Goal: Task Accomplishment & Management: Complete application form

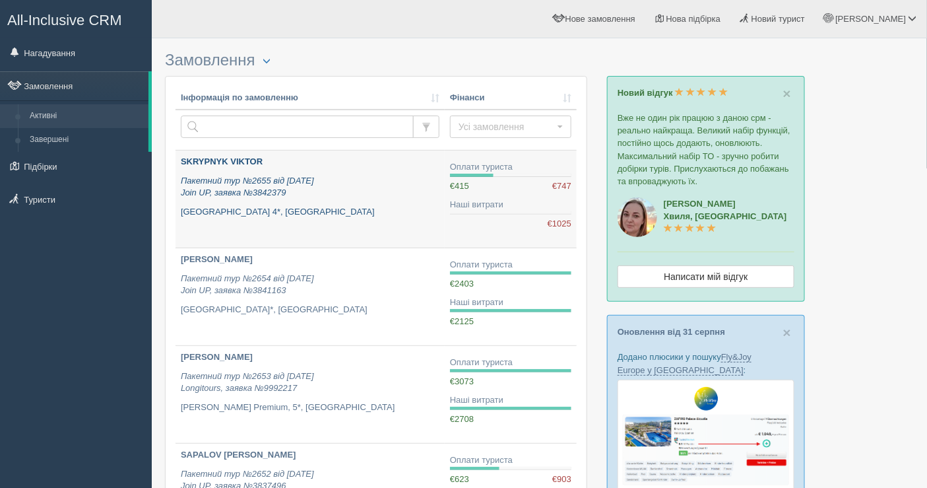
click at [348, 201] on div "SKRYPNYK VIKTOR Пакетний тур №2655 від 03.09.2025 Join UP, заявка №3842379 Drea…" at bounding box center [310, 187] width 259 height 62
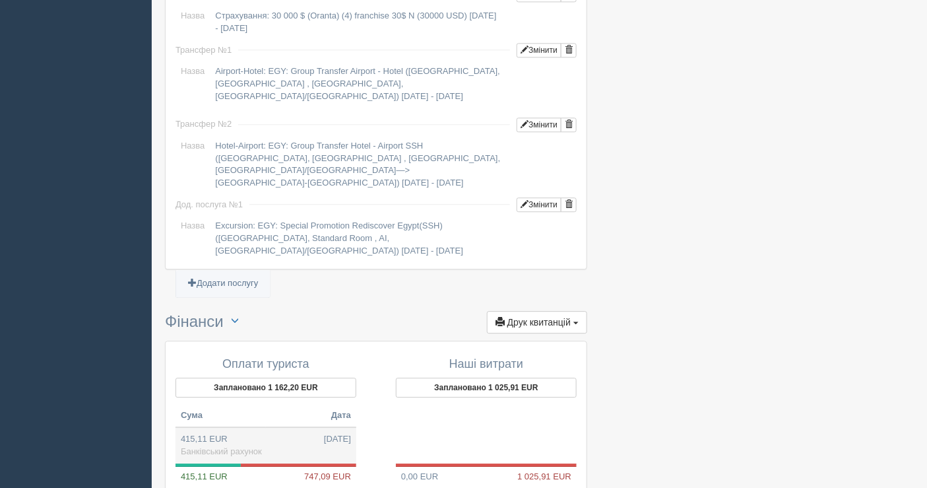
scroll to position [1173, 0]
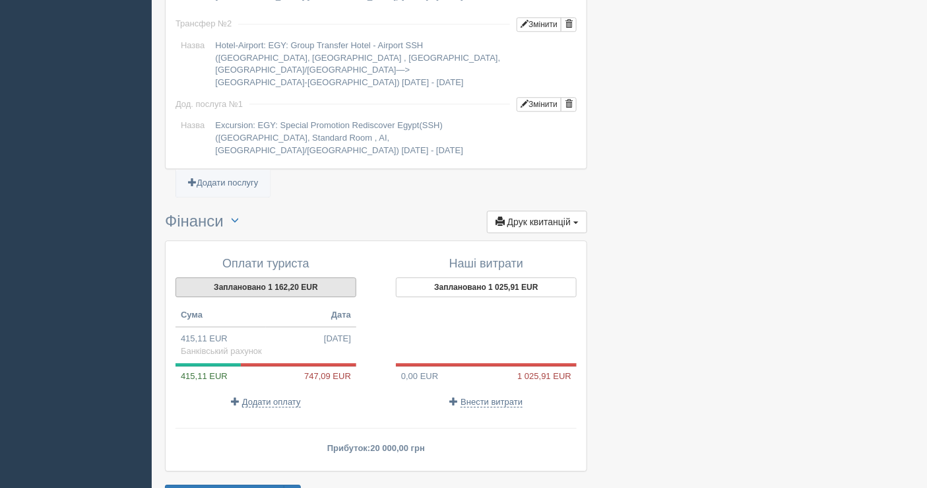
click at [271, 277] on button "Заплановано 1 162,20 EUR" at bounding box center [266, 287] width 181 height 20
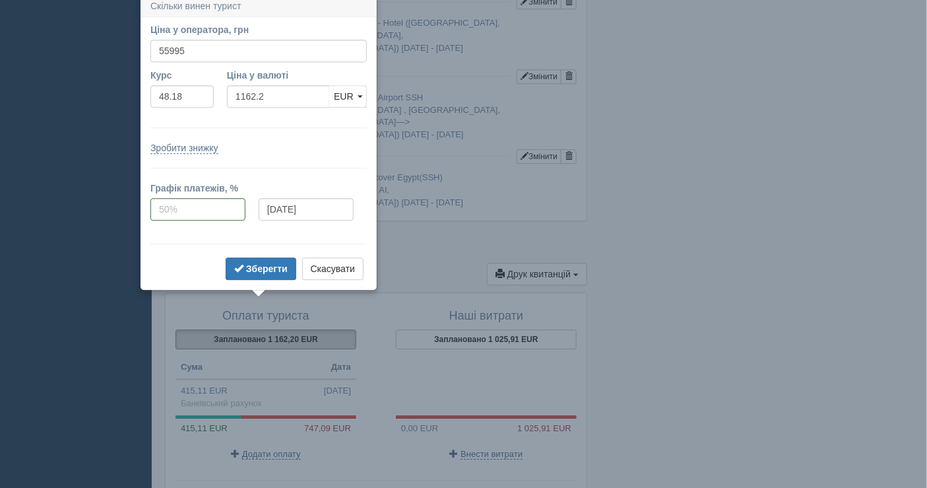
scroll to position [1116, 0]
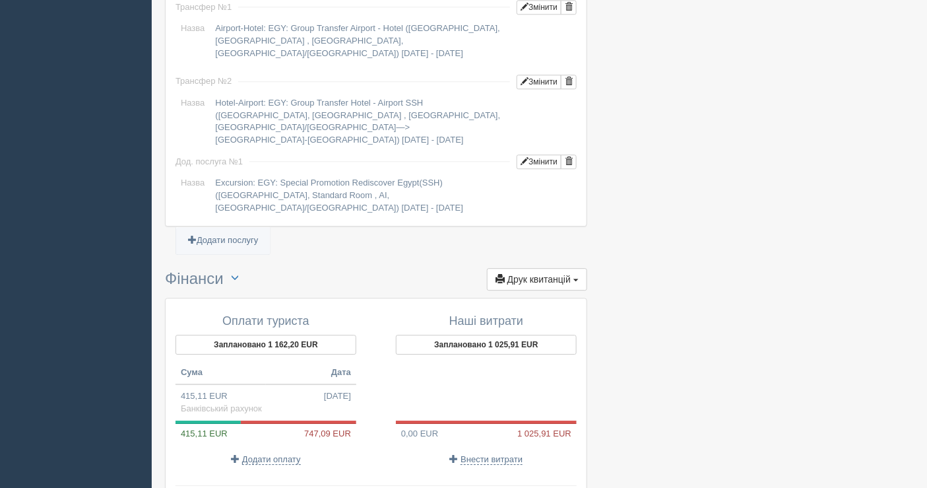
drag, startPoint x: 677, startPoint y: 18, endPoint x: 687, endPoint y: 0, distance: 21.0
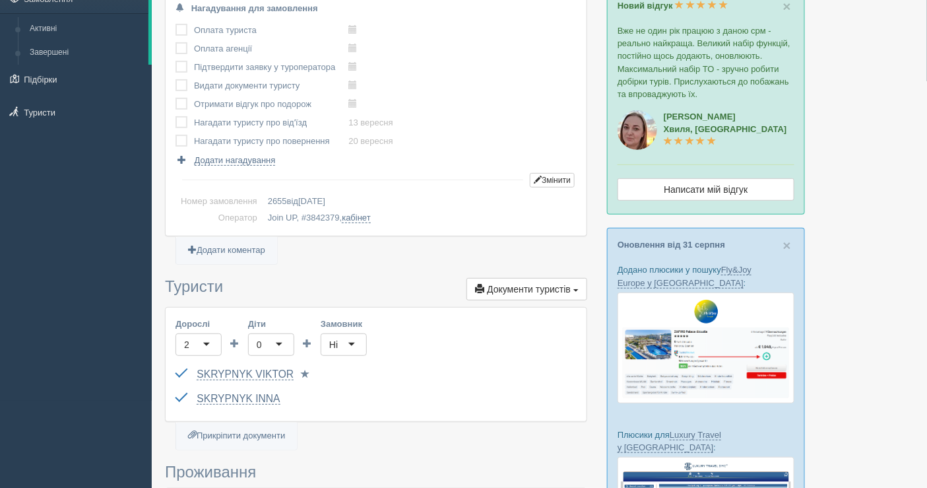
scroll to position [0, 0]
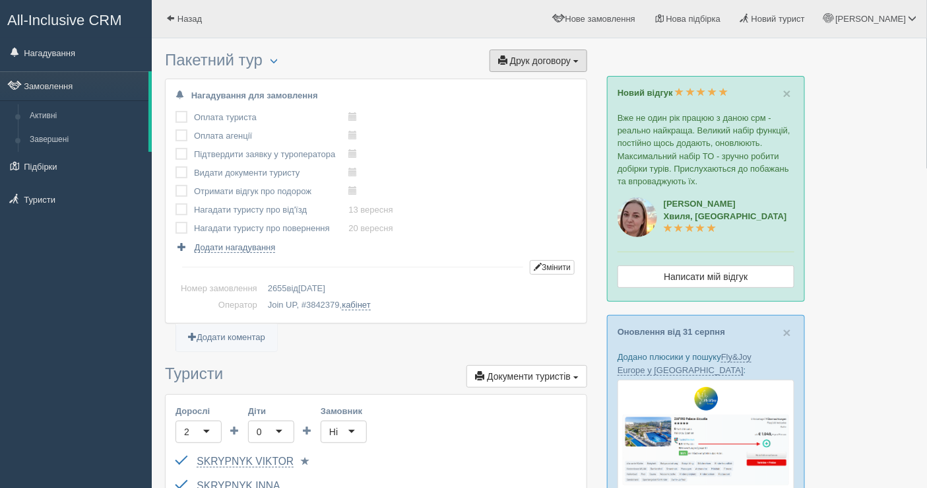
click at [547, 64] on span "Друк договору" at bounding box center [540, 60] width 61 height 11
click at [476, 85] on link "Join UP" at bounding box center [497, 85] width 179 height 22
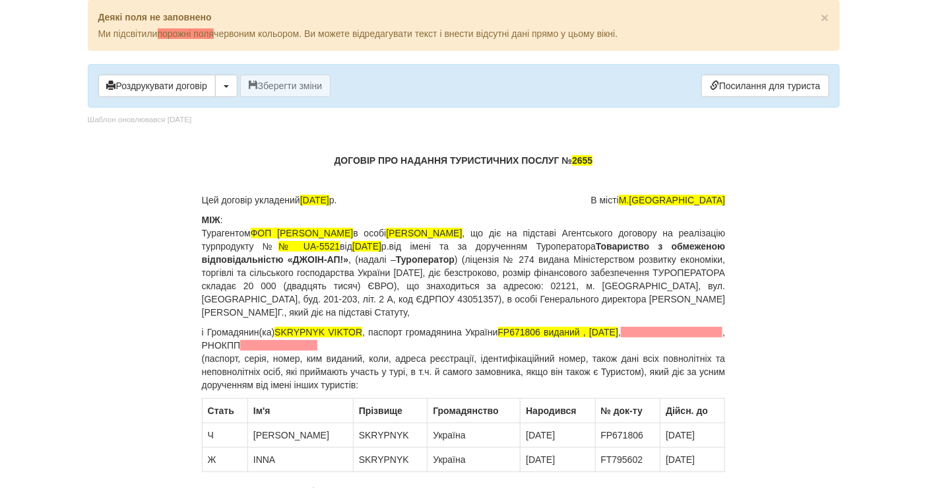
click at [603, 160] on p "ДОГОВІР ПРО НАДАННЯ ТУРИСТИЧНИХ ПОСЛУГ № 2655" at bounding box center [464, 160] width 524 height 13
drag, startPoint x: 363, startPoint y: 330, endPoint x: 277, endPoint y: 331, distance: 85.8
click at [277, 331] on span "SKRYPNYK VIKTOR" at bounding box center [319, 332] width 88 height 11
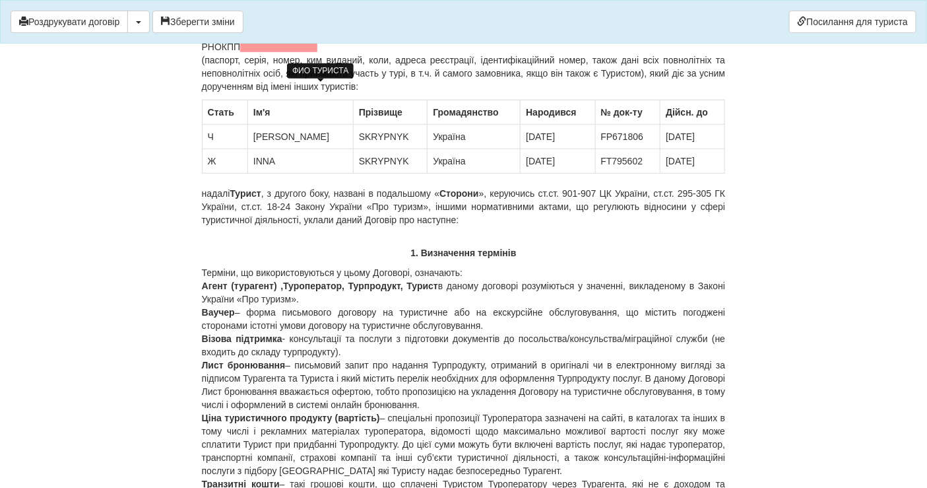
scroll to position [293, 0]
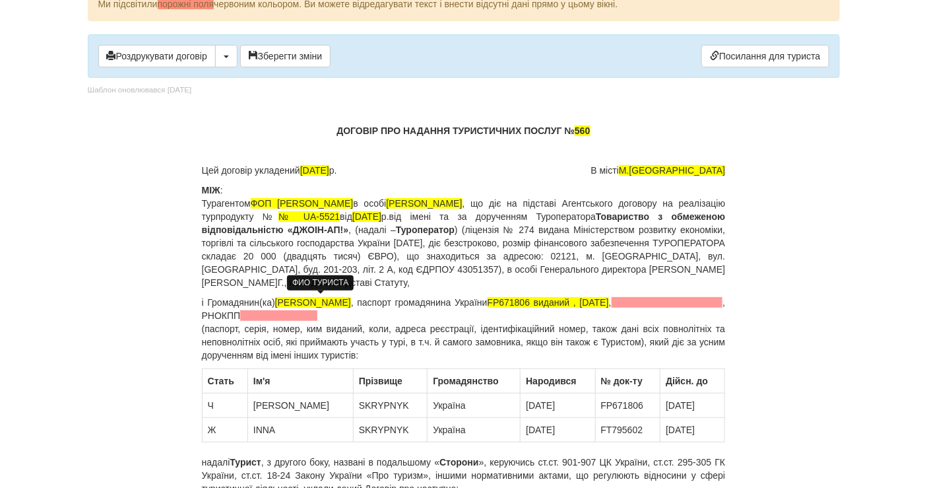
scroll to position [0, 0]
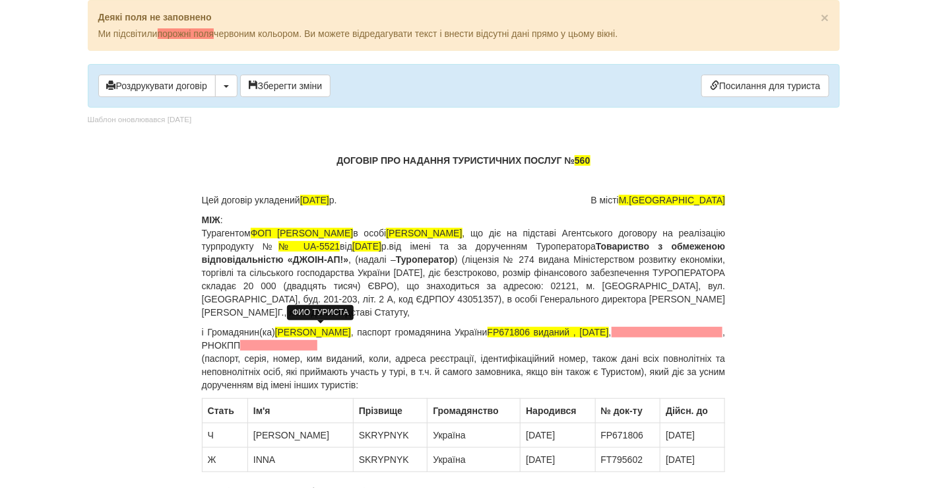
click at [321, 328] on span "Скрипнік Віктор Дмитрович" at bounding box center [313, 332] width 76 height 11
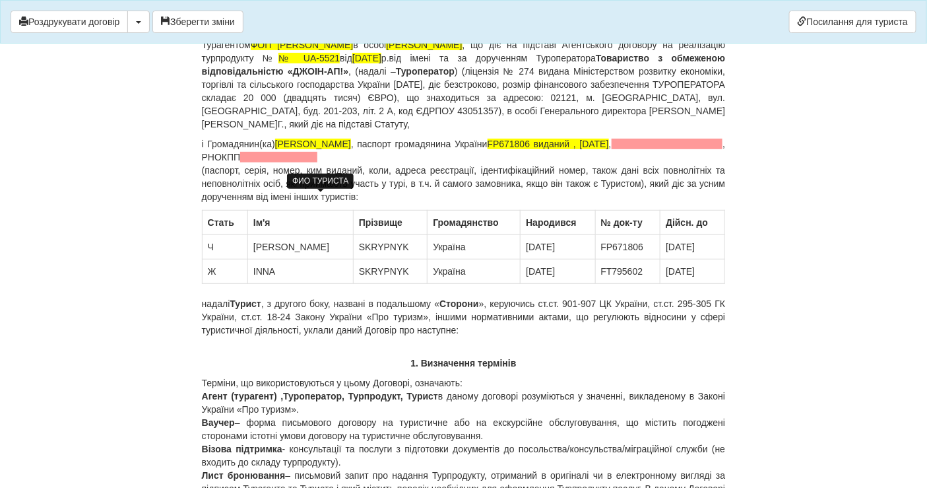
scroll to position [147, 0]
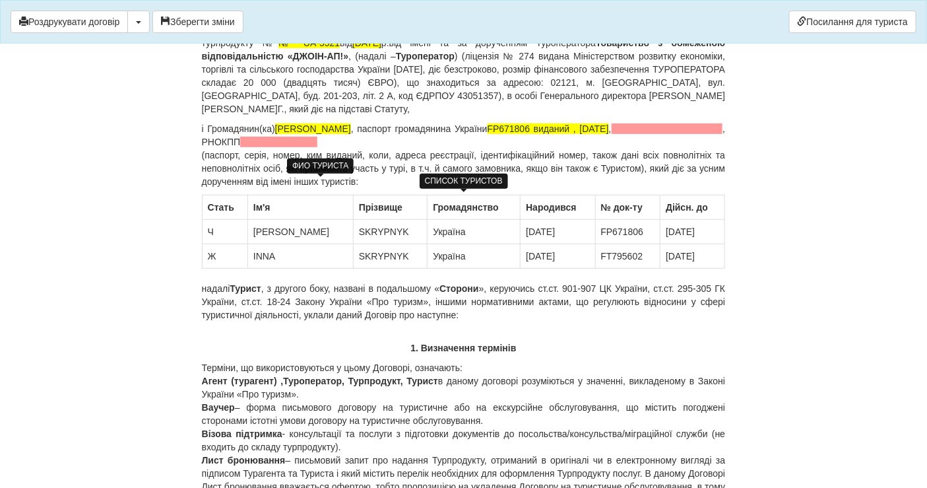
click at [353, 226] on td "SKRYPNYK" at bounding box center [390, 232] width 75 height 24
drag, startPoint x: 286, startPoint y: 122, endPoint x: 415, endPoint y: 127, distance: 128.1
click at [415, 127] on p "і Громадянин(ка) Скрипник Віктор Дмитрович , паспорт громадянина України FP6718…" at bounding box center [464, 155] width 524 height 66
copy span "Скрипник Віктор Дмитрович"
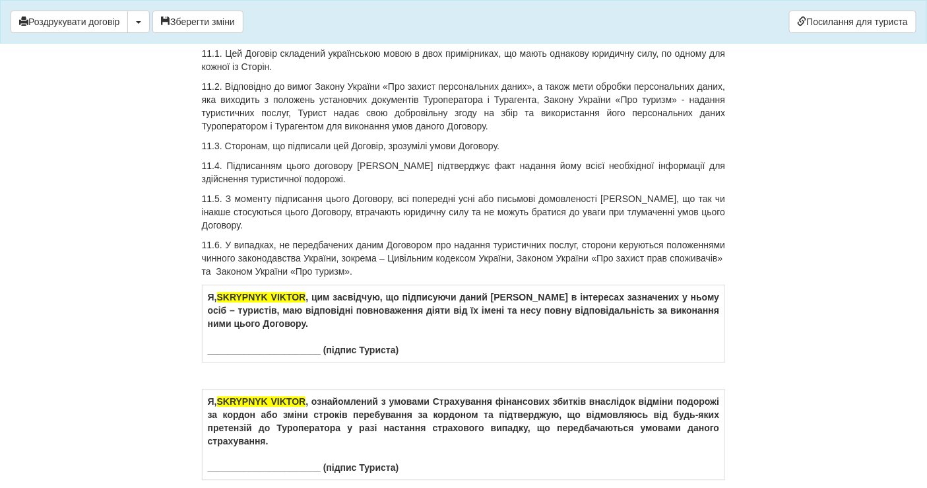
scroll to position [7701, 0]
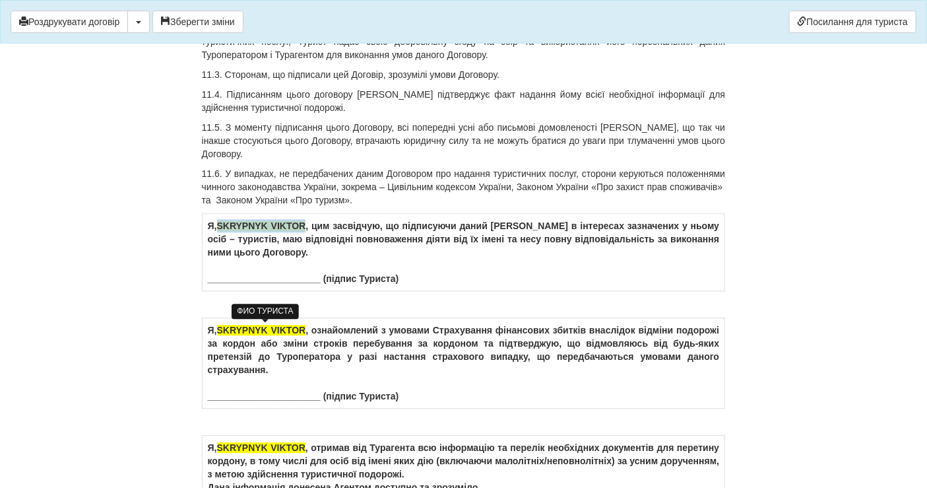
drag, startPoint x: 308, startPoint y: 329, endPoint x: 222, endPoint y: 331, distance: 85.2
click at [222, 231] on span "SKRYPNYK VIKTOR" at bounding box center [261, 225] width 89 height 11
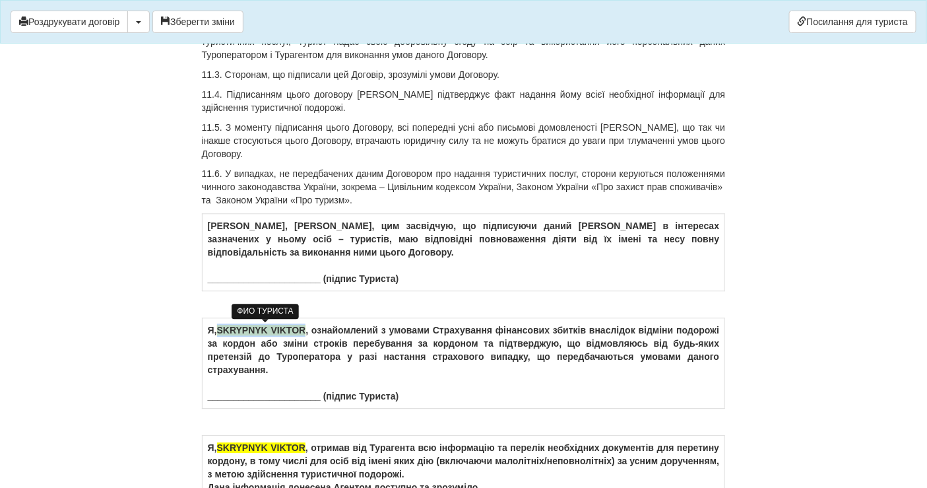
drag, startPoint x: 307, startPoint y: 435, endPoint x: 219, endPoint y: 432, distance: 88.5
click at [219, 409] on td "Я, SKRYPNYK VIKTOR , ознайомлений з умовами Страхування фінансових збитків внас…" at bounding box center [463, 363] width 523 height 90
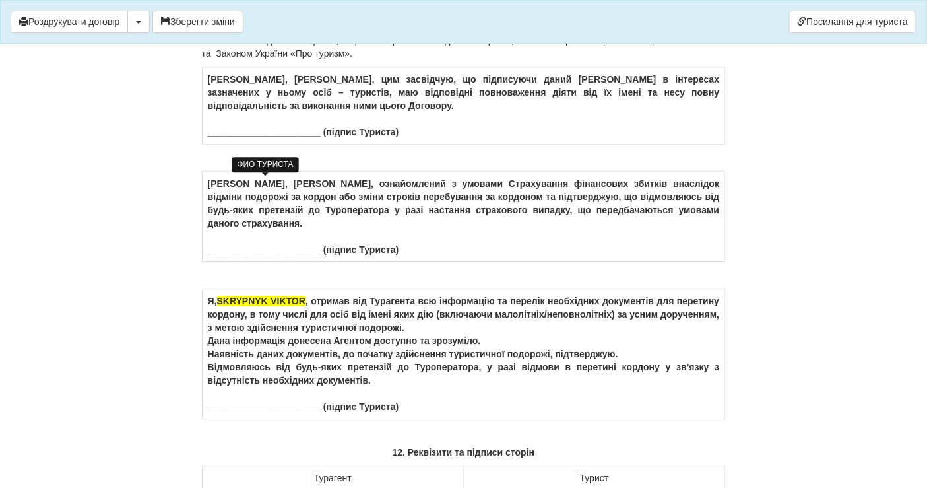
scroll to position [7922, 0]
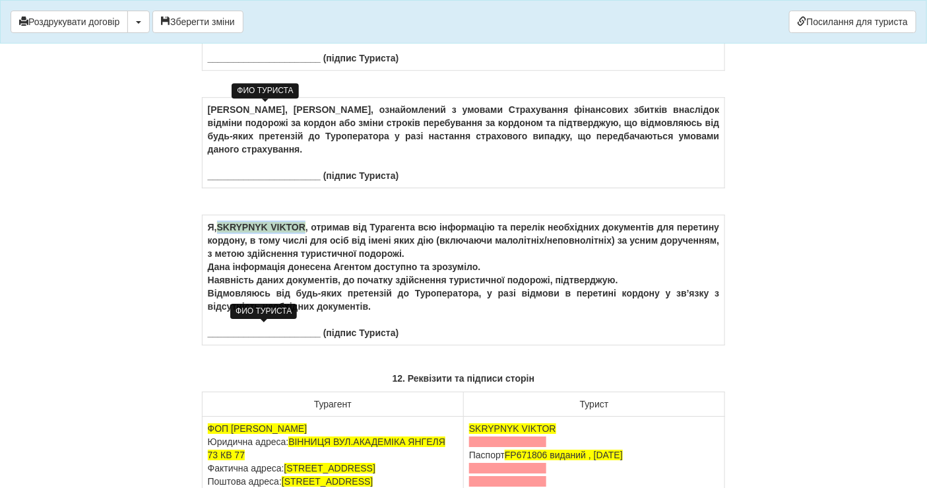
drag, startPoint x: 307, startPoint y: 329, endPoint x: 222, endPoint y: 330, distance: 85.2
click at [222, 232] on span "SKRYPNYK VIKTOR" at bounding box center [261, 227] width 88 height 11
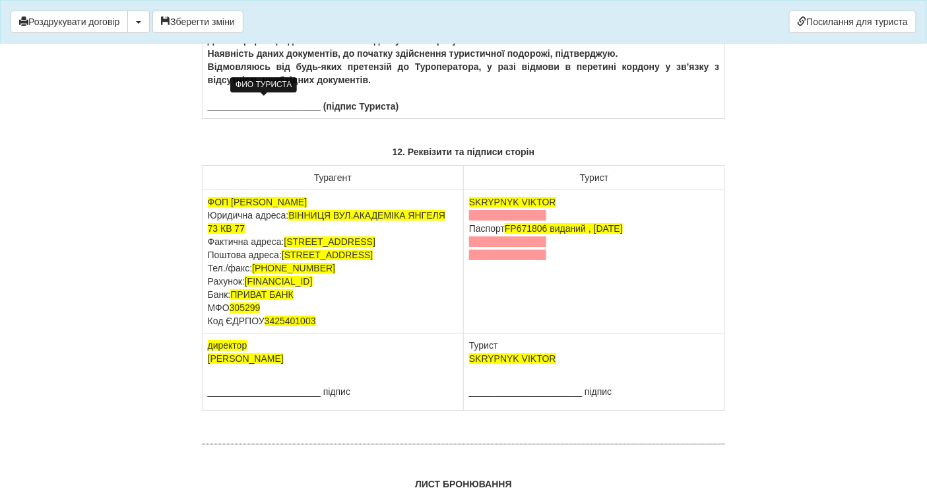
scroll to position [8215, 0]
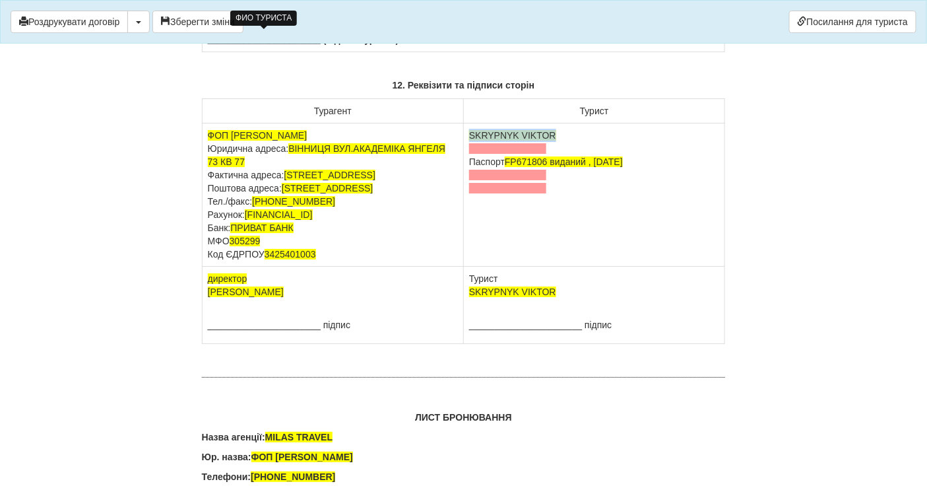
drag, startPoint x: 564, startPoint y: 238, endPoint x: 467, endPoint y: 228, distance: 97.5
click at [467, 228] on td "SKRYPNYK VIKTOR Паспорт FP671806 виданий , 09.07.2018" at bounding box center [594, 194] width 261 height 143
click at [502, 154] on span at bounding box center [507, 148] width 77 height 11
click at [565, 267] on td "Скрипник Віктор Дмитрович м.Гайсин Паспорт FP671806 виданий , 09.07.2018" at bounding box center [594, 194] width 261 height 143
drag, startPoint x: 562, startPoint y: 421, endPoint x: 469, endPoint y: 420, distance: 93.7
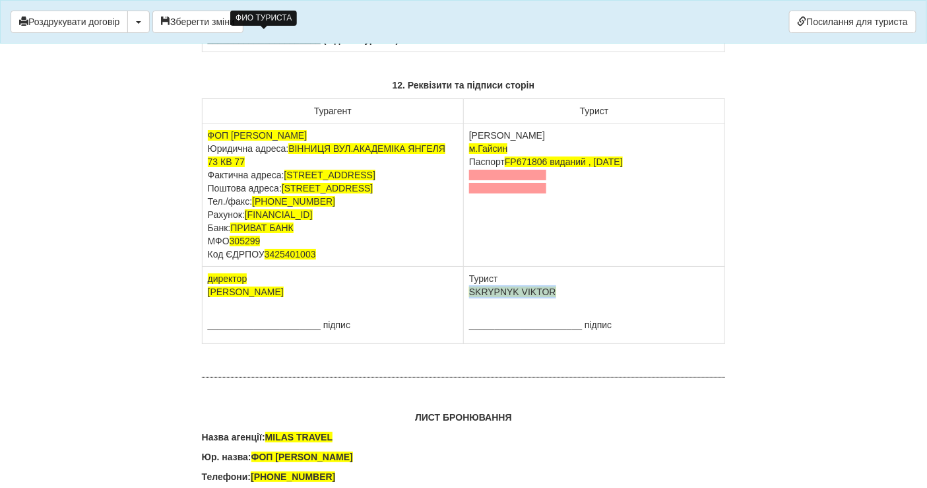
click at [469, 344] on td "Турист SKRYPNYK VIKTOR ______________________ підпис" at bounding box center [594, 305] width 261 height 77
click at [481, 344] on td "Турист Скрипник Віктор Дмитрович ______________________ підпис" at bounding box center [594, 305] width 261 height 77
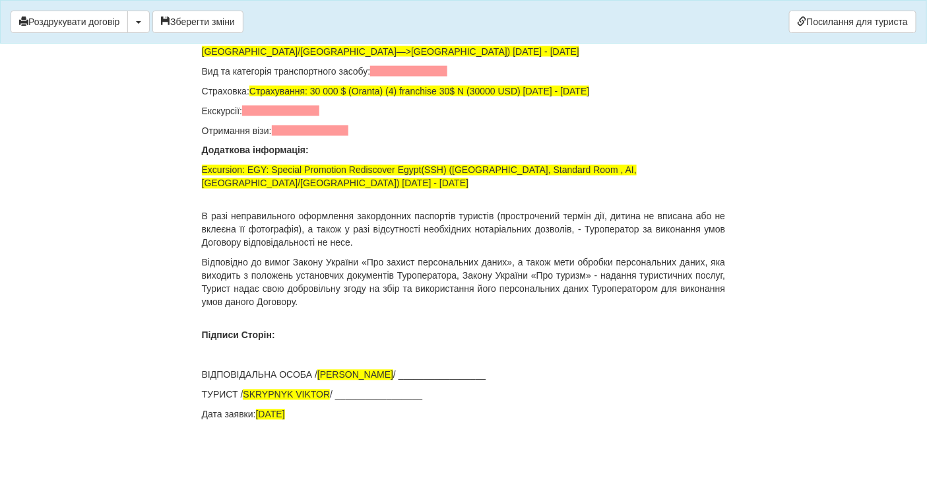
scroll to position [9157, 0]
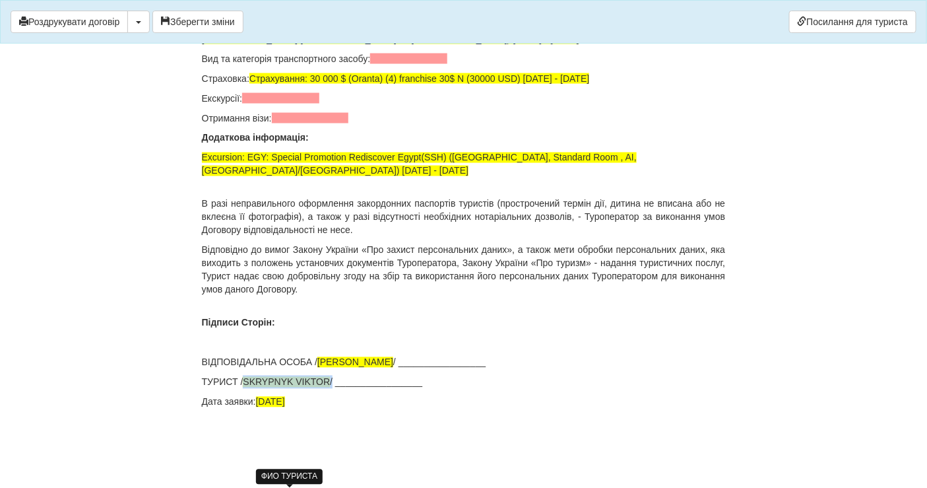
drag, startPoint x: 335, startPoint y: 389, endPoint x: 246, endPoint y: 391, distance: 88.5
click at [246, 389] on p "ТУРИСТ / SKRYPNYK VIKTOR / _________________" at bounding box center [464, 382] width 524 height 13
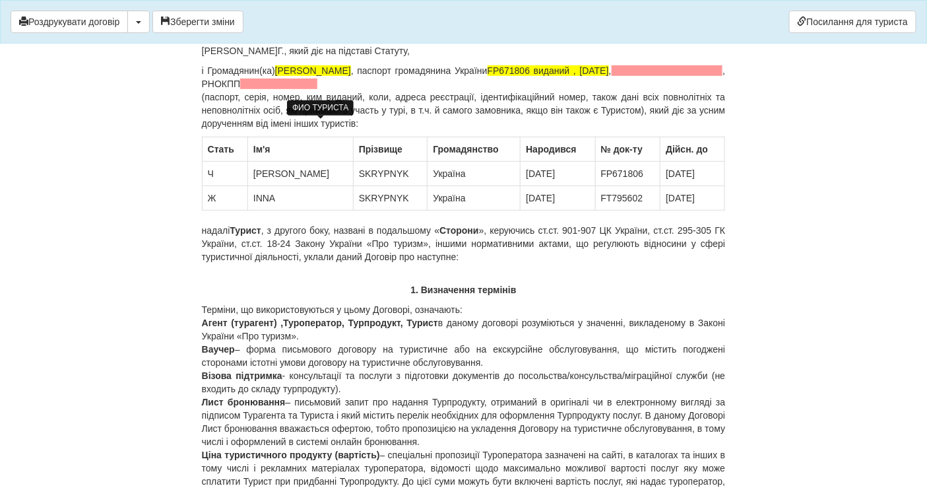
scroll to position [0, 0]
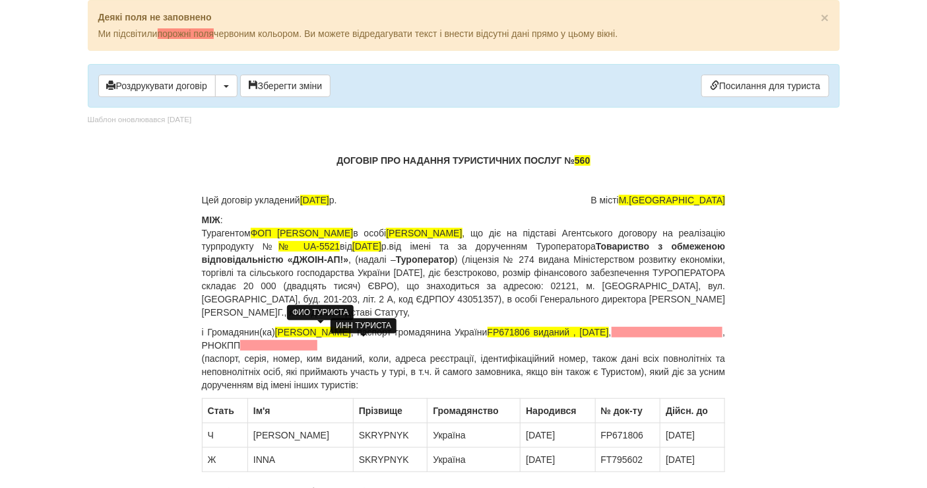
click at [318, 342] on span at bounding box center [278, 345] width 77 height 11
click at [318, 341] on span at bounding box center [278, 345] width 77 height 11
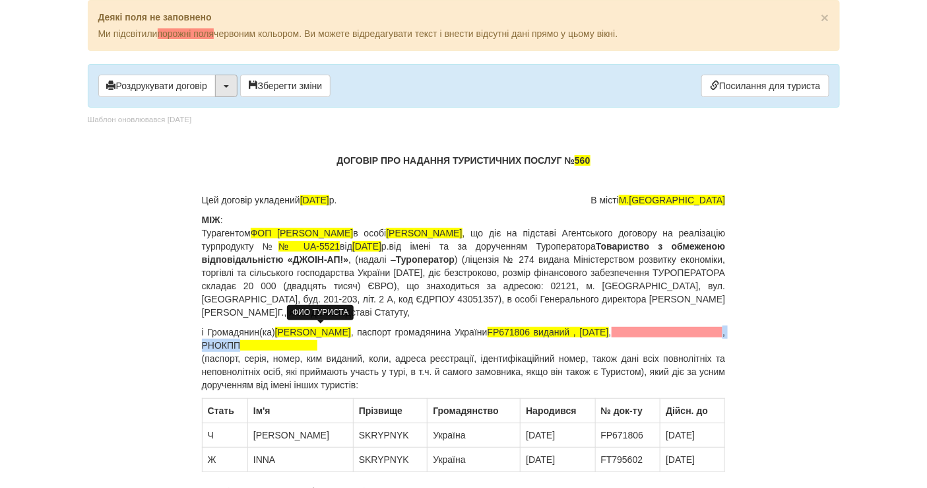
click at [224, 90] on button "button" at bounding box center [226, 86] width 22 height 22
click at [342, 335] on p "і Громадянин(ка) Скрипник Віктор Дмитрович , паспорт громадянина України FP6718…" at bounding box center [464, 358] width 524 height 66
click at [336, 350] on p "і Громадянин(ка) Скрипник Віктор Дмитрович , паспорт громадянина України FP6718…" at bounding box center [464, 358] width 524 height 66
click at [318, 340] on span at bounding box center [278, 345] width 77 height 11
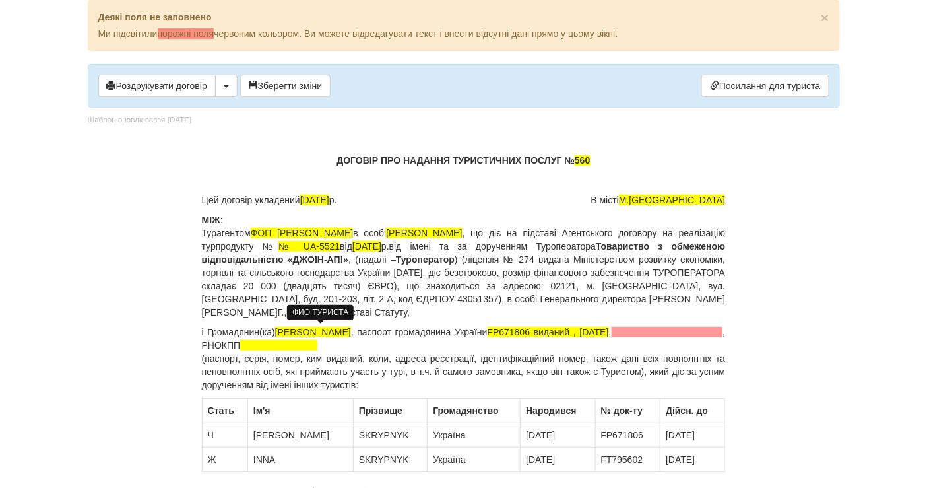
click at [224, 337] on p "і Громадянин(ка) Скрипник Віктор Дмитрович , паспорт громадянина України FP6718…" at bounding box center [464, 358] width 524 height 66
click at [718, 336] on p "і Громадянин(ка) Скрипник Віктор Дмитрович , паспорт громадянина України FP6718…" at bounding box center [464, 358] width 524 height 66
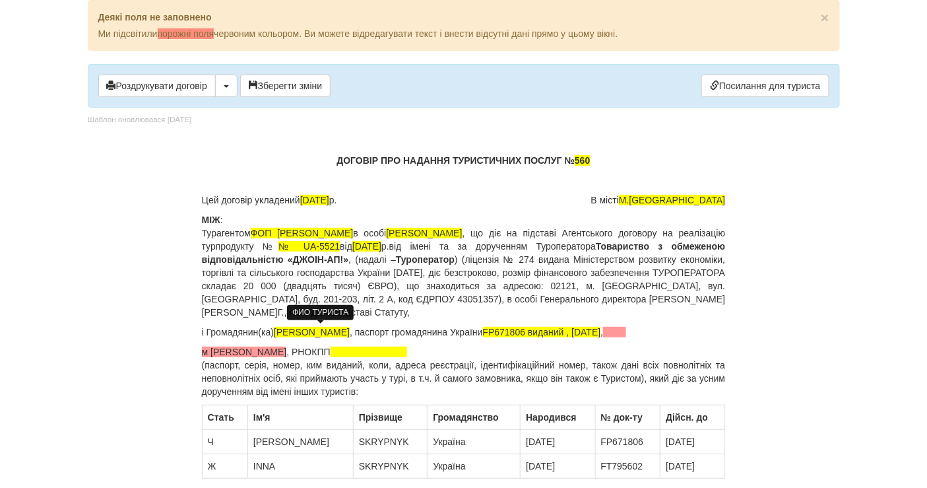
click at [370, 345] on p "м Гайсин , РНОКПП (паспорт, серія, номер, ким виданий, коли, адреса реєстрації,…" at bounding box center [464, 371] width 524 height 53
click at [382, 347] on span "2396115032" at bounding box center [356, 352] width 51 height 11
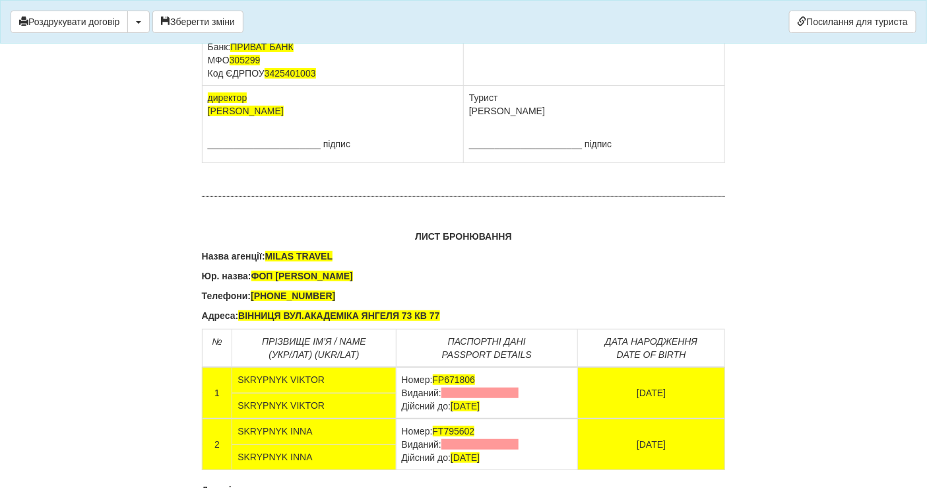
scroll to position [8210, 0]
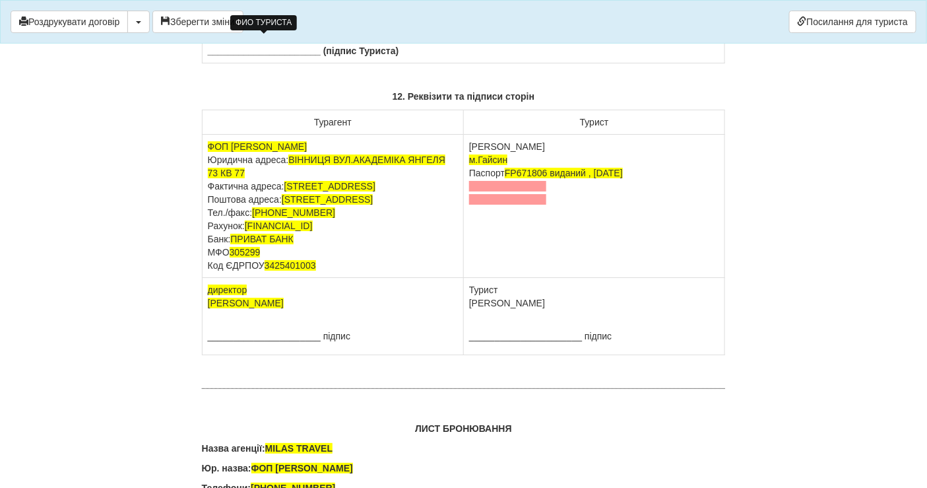
click at [516, 278] on td "Скрипник Віктор Дмитрович м.Гайсин Паспорт FP671806 виданий , 09.07.2018" at bounding box center [594, 206] width 261 height 143
click at [490, 191] on span at bounding box center [507, 186] width 77 height 11
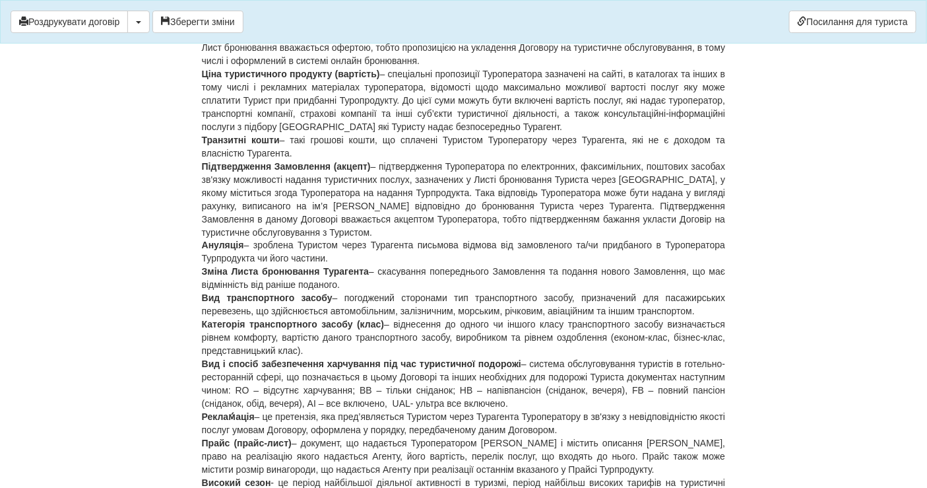
scroll to position [0, 0]
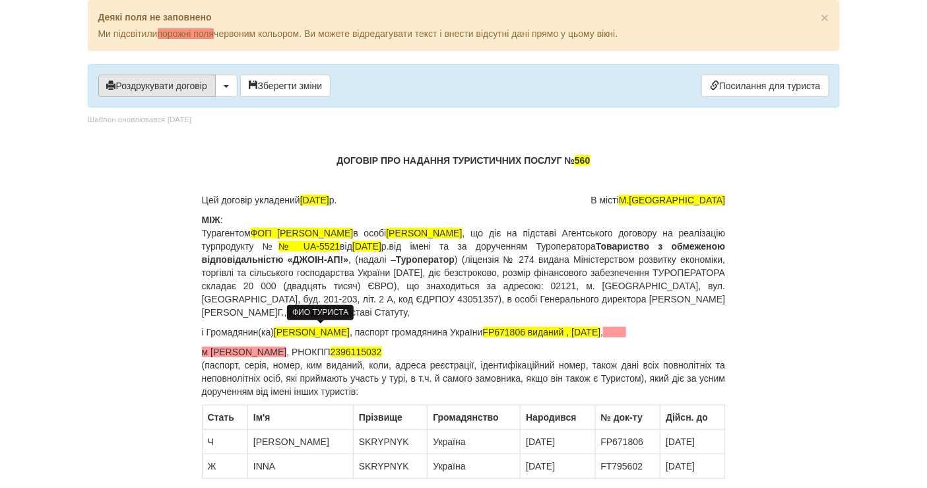
click at [154, 86] on button "Роздрукувати договір" at bounding box center [157, 86] width 118 height 22
click at [167, 89] on button "Роздрукувати договір" at bounding box center [157, 86] width 118 height 22
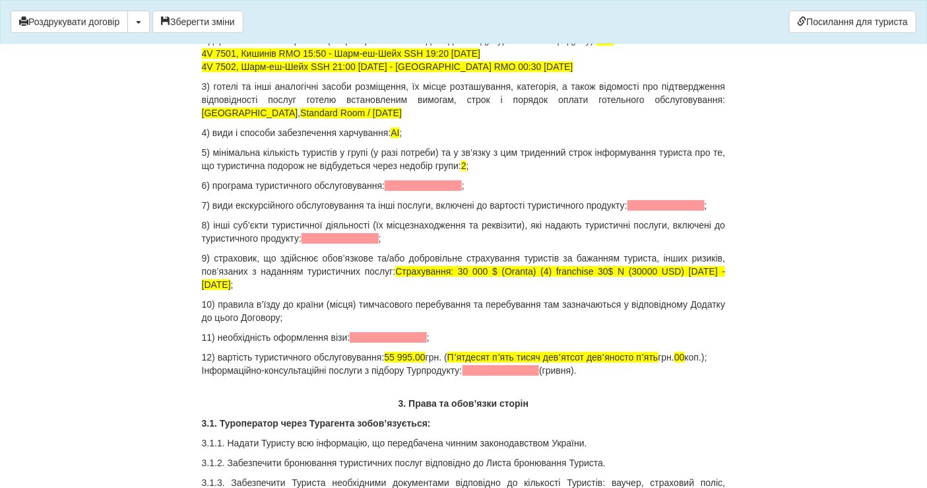
scroll to position [1394, 0]
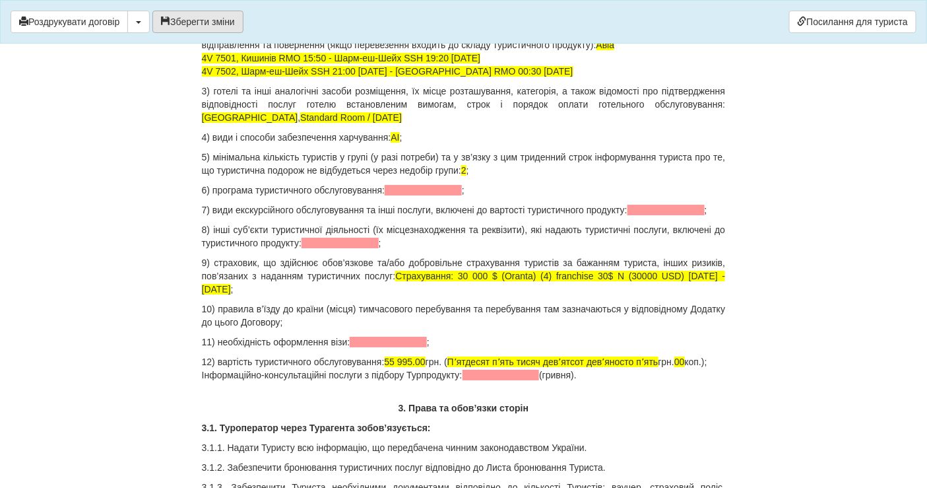
click at [189, 16] on button "Зберегти зміни" at bounding box center [197, 22] width 91 height 22
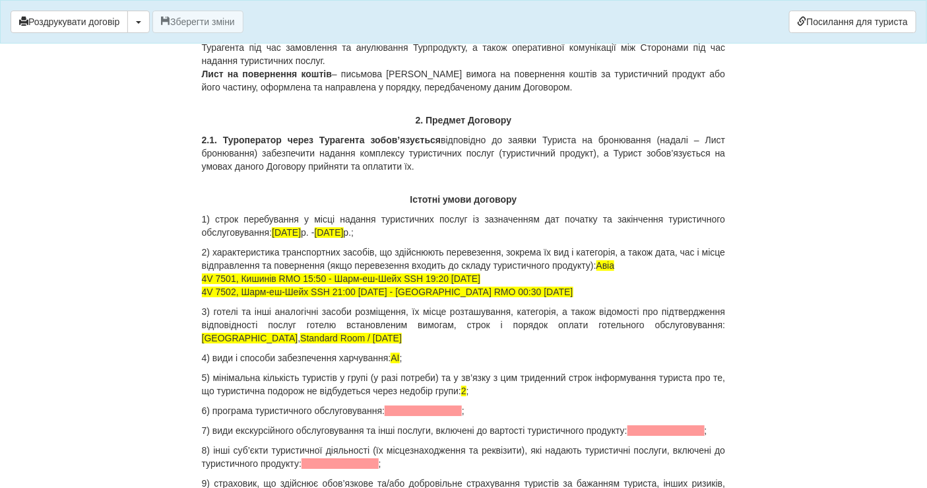
scroll to position [1100, 0]
